Goal: Navigation & Orientation: Understand site structure

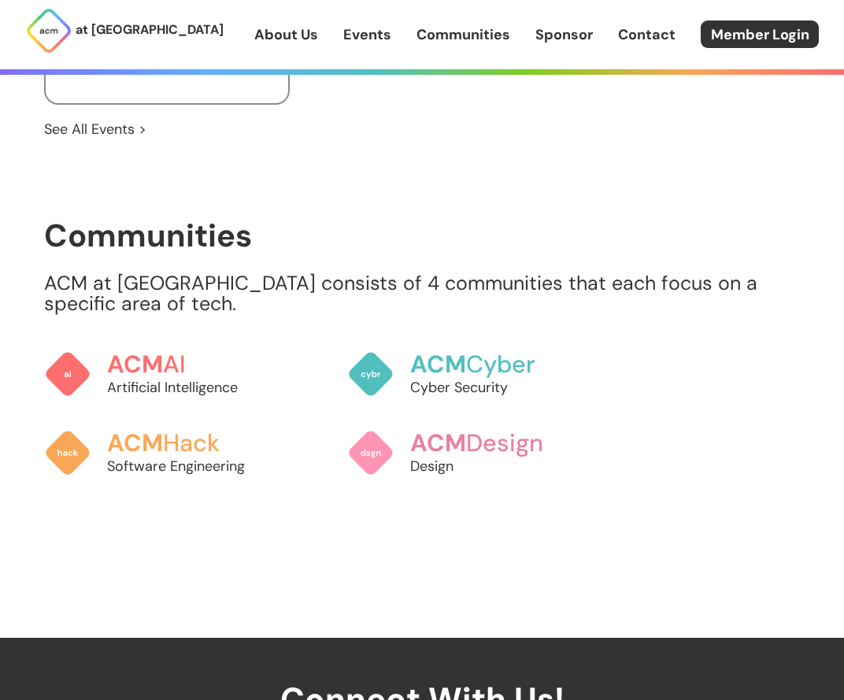
scroll to position [1245, 0]
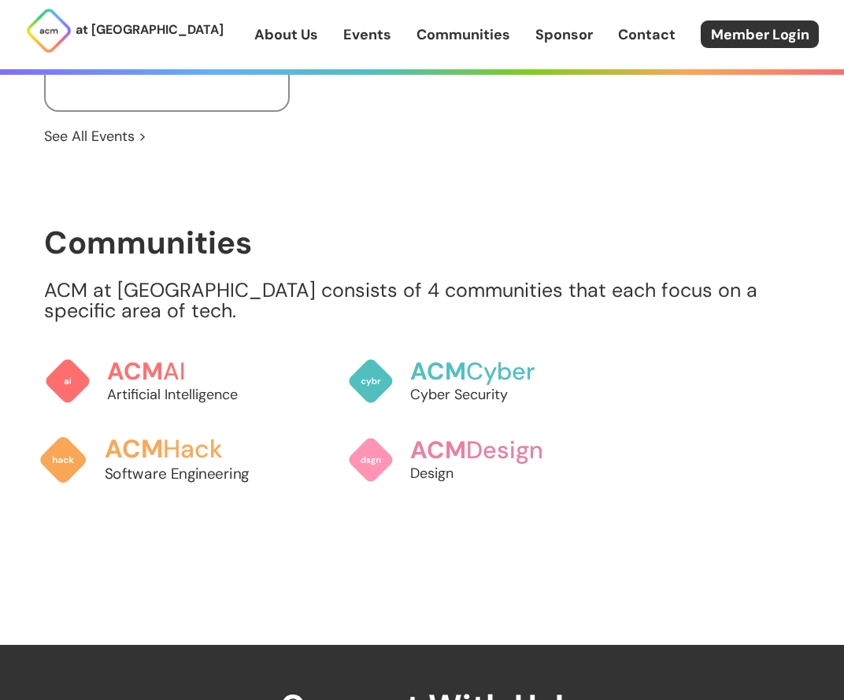
click at [149, 453] on span "ACM" at bounding box center [134, 449] width 59 height 32
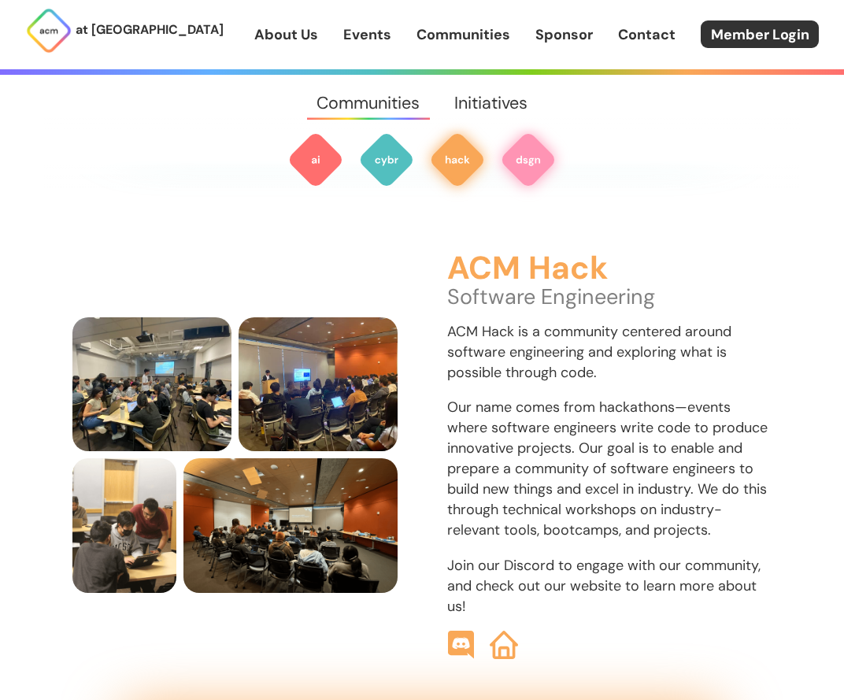
scroll to position [1719, 0]
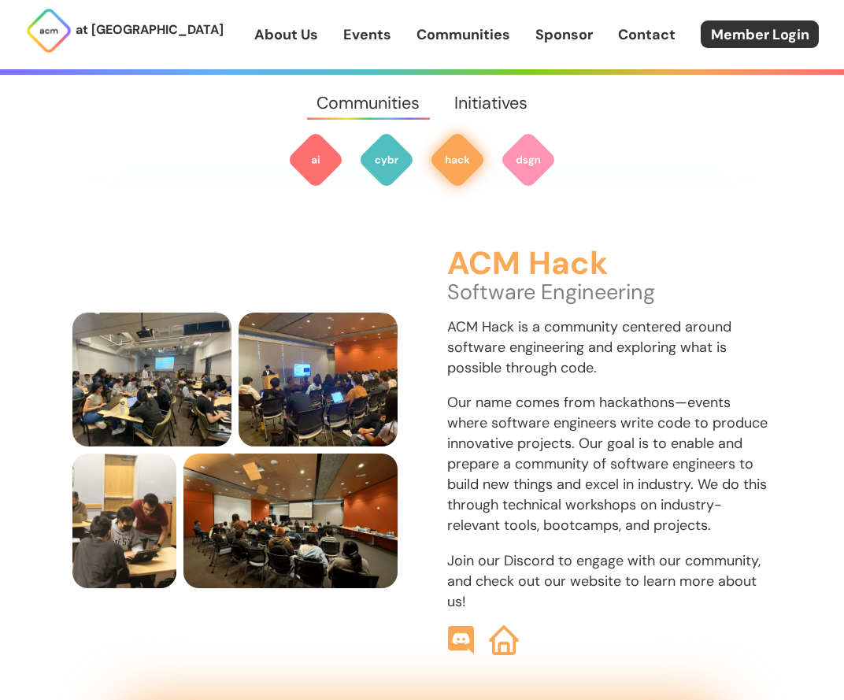
click at [497, 630] on img at bounding box center [504, 640] width 30 height 30
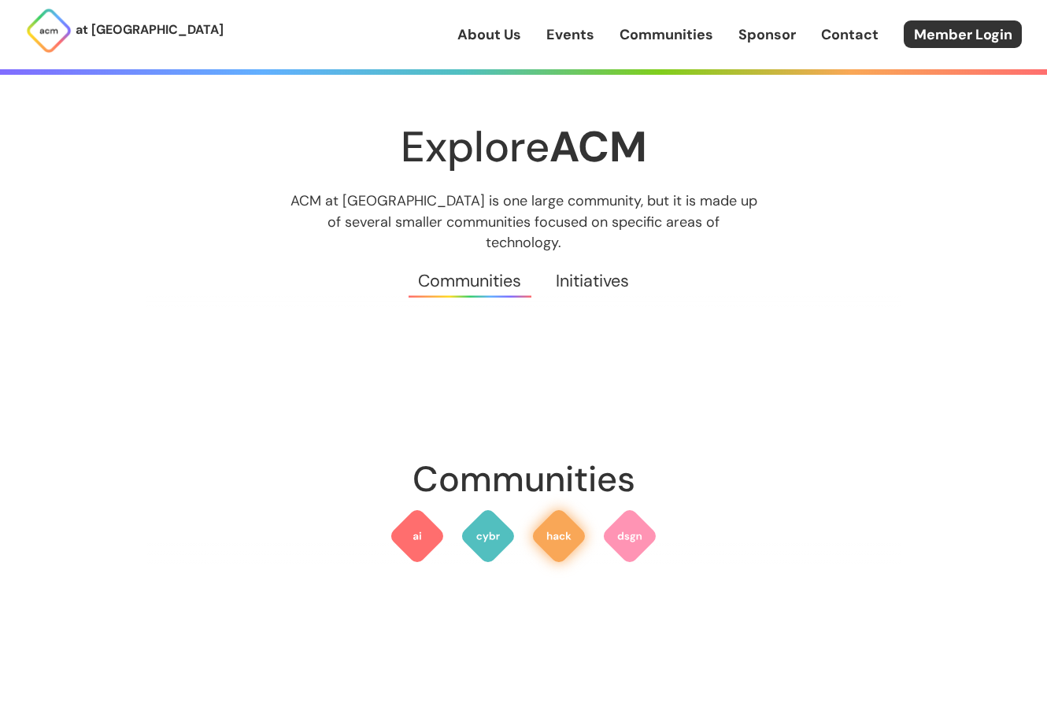
scroll to position [1725, 0]
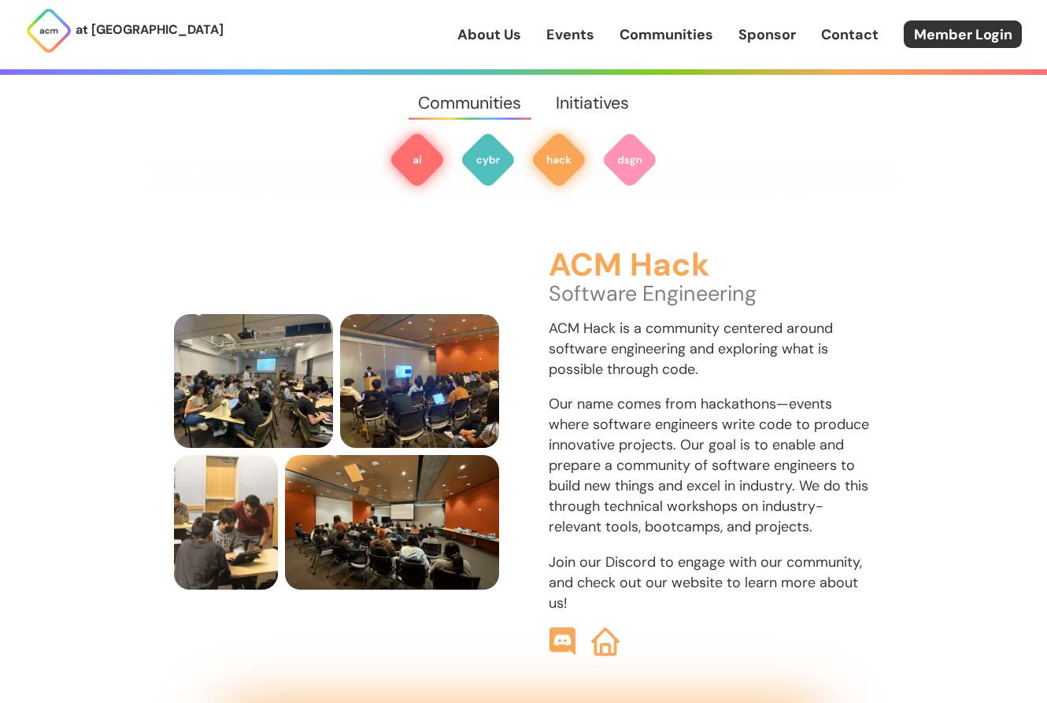
click at [395, 172] on img at bounding box center [417, 159] width 57 height 57
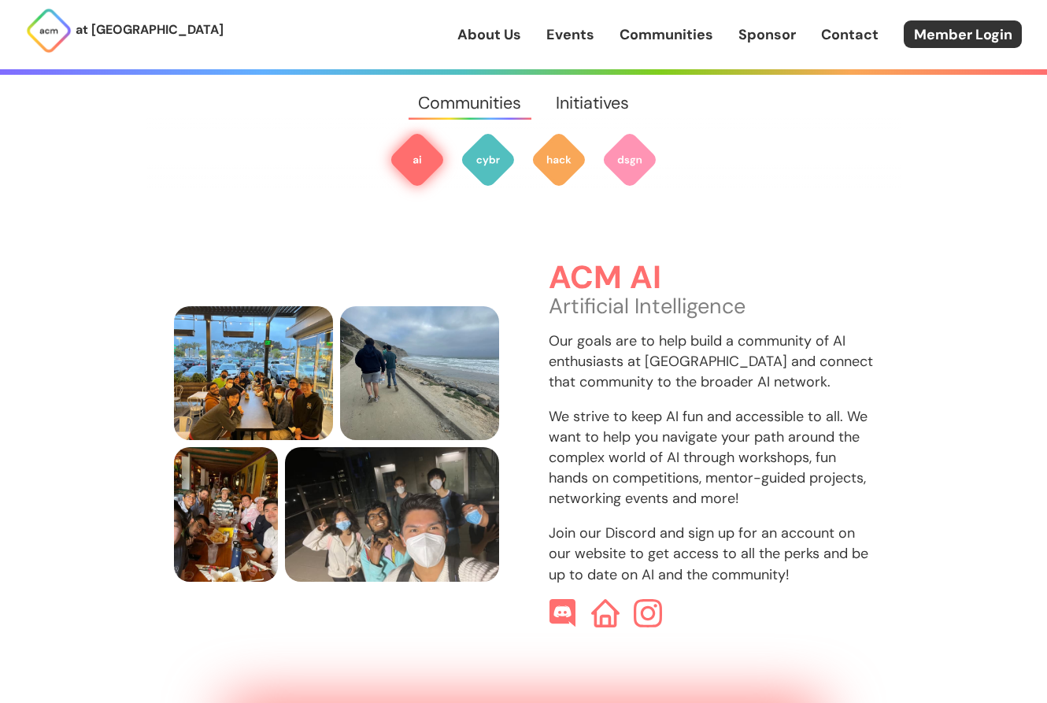
scroll to position [469, 0]
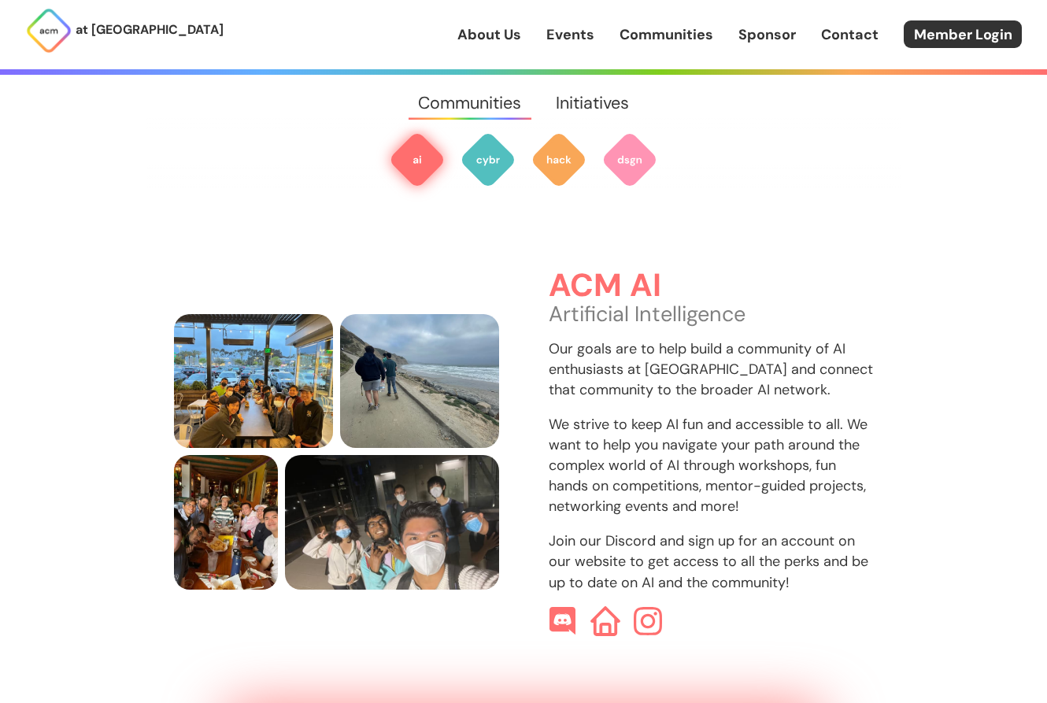
click at [616, 614] on img at bounding box center [605, 621] width 30 height 30
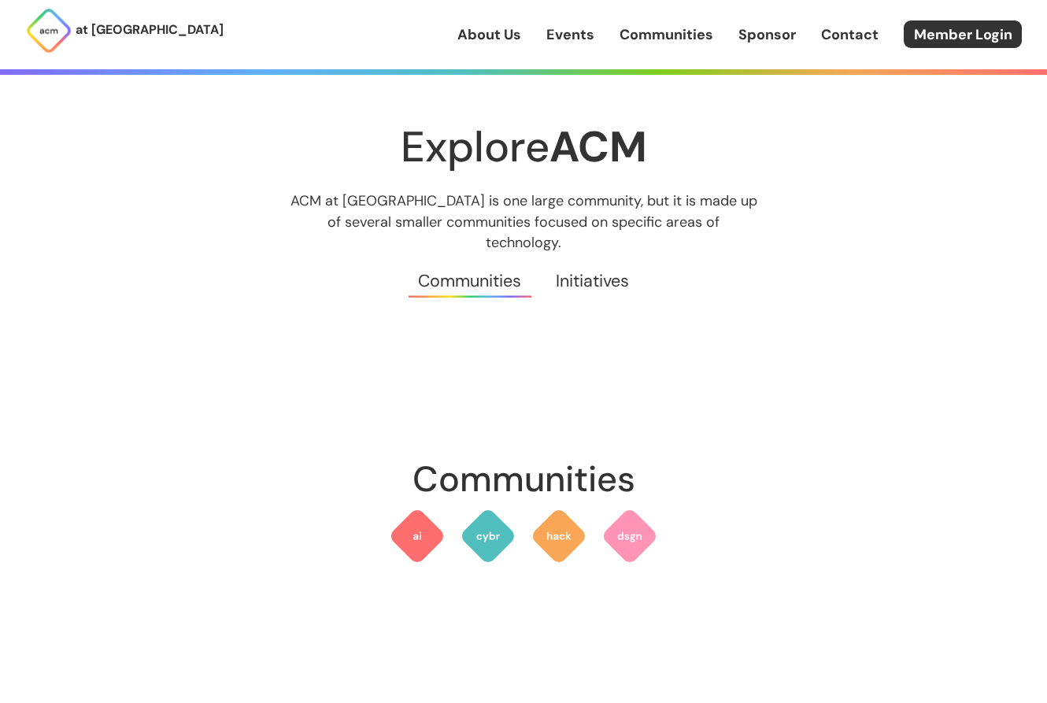
scroll to position [469, 0]
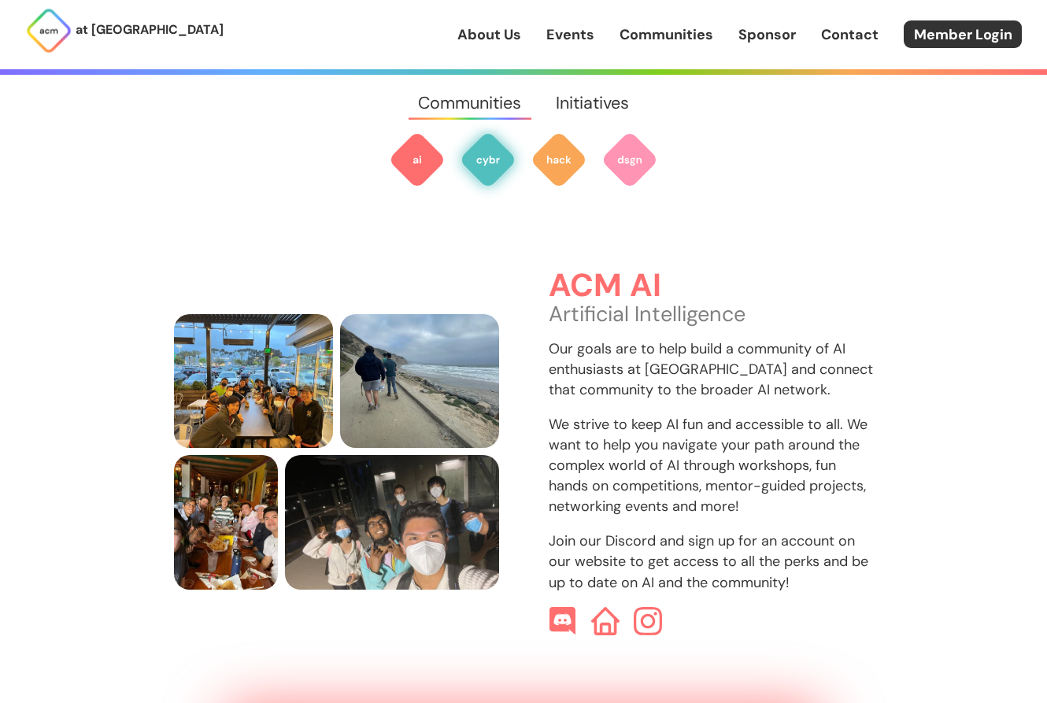
click at [499, 162] on img at bounding box center [488, 159] width 57 height 57
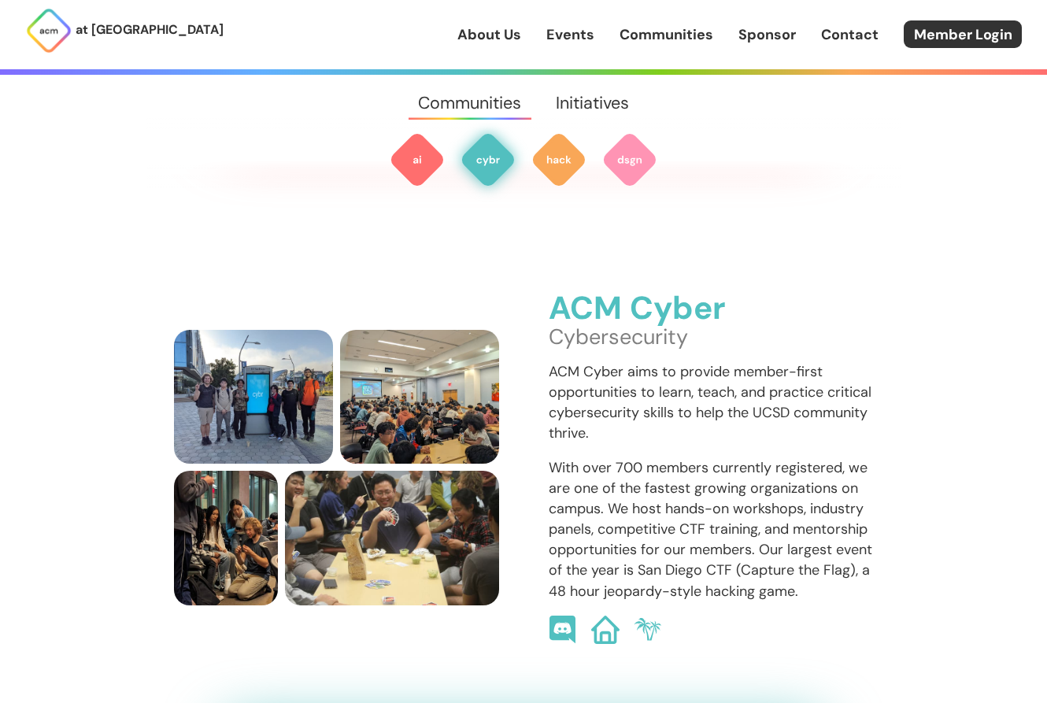
scroll to position [1097, 0]
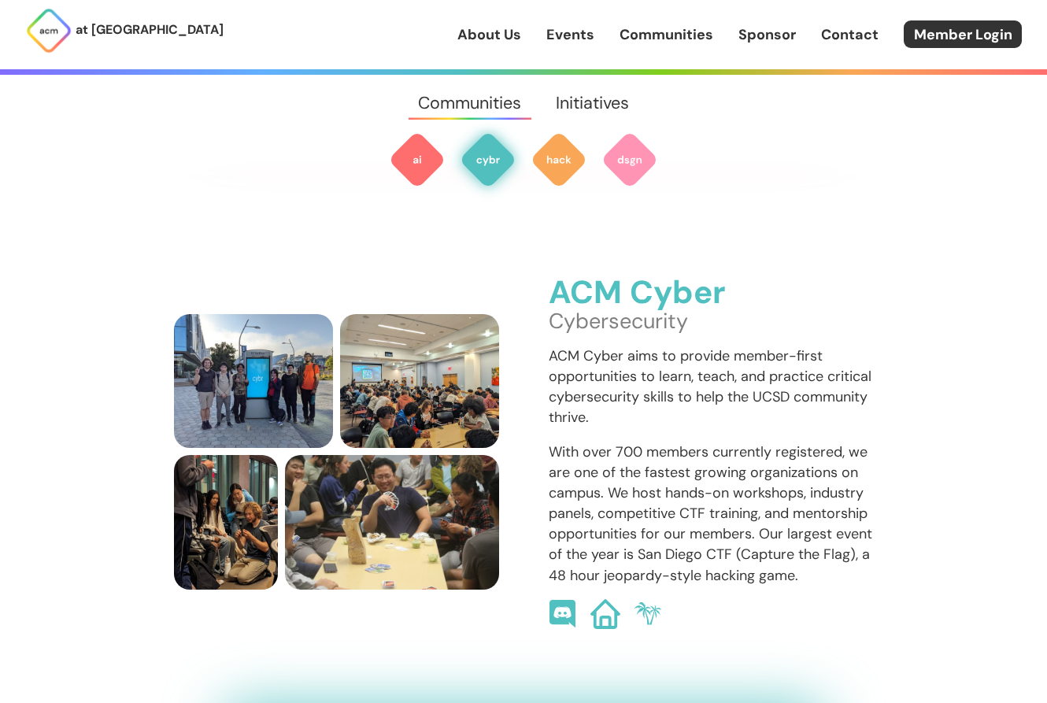
click at [615, 599] on img at bounding box center [605, 614] width 30 height 30
click at [473, 150] on img at bounding box center [488, 159] width 57 height 57
click at [606, 599] on img at bounding box center [605, 614] width 30 height 30
